Goal: Check status: Check status

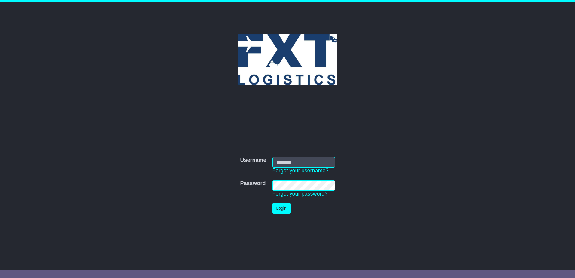
type input "***"
click at [282, 208] on button "Login" at bounding box center [281, 208] width 18 height 11
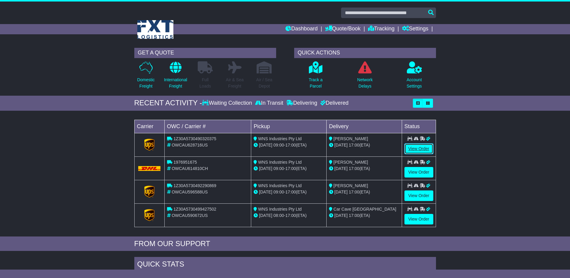
click at [415, 148] on link "View Order" at bounding box center [419, 148] width 29 height 11
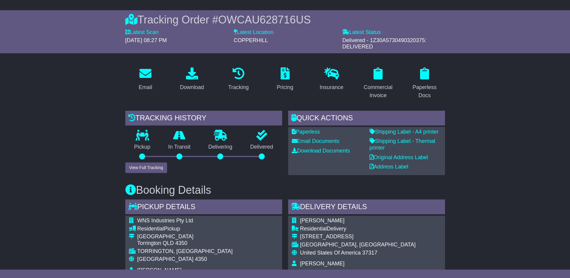
scroll to position [30, 0]
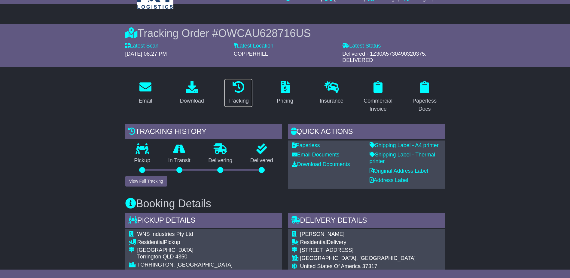
click at [230, 91] on p at bounding box center [238, 87] width 20 height 13
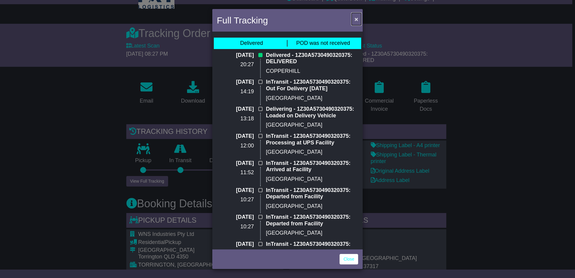
click at [358, 16] on button "×" at bounding box center [356, 19] width 10 height 12
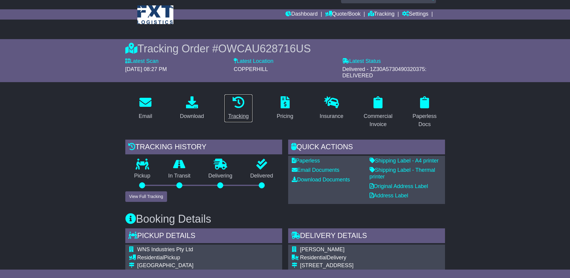
scroll to position [0, 0]
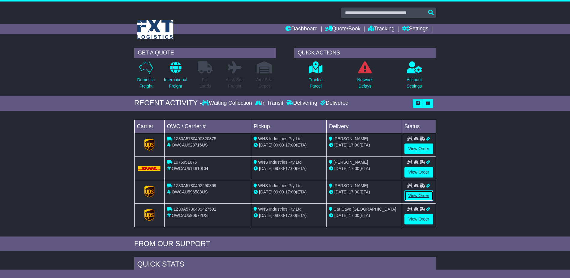
click at [417, 197] on link "View Order" at bounding box center [419, 195] width 29 height 11
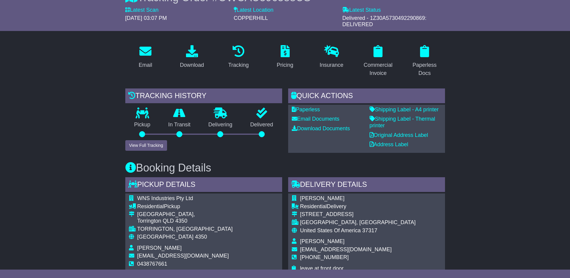
scroll to position [55, 0]
